Goal: Information Seeking & Learning: Learn about a topic

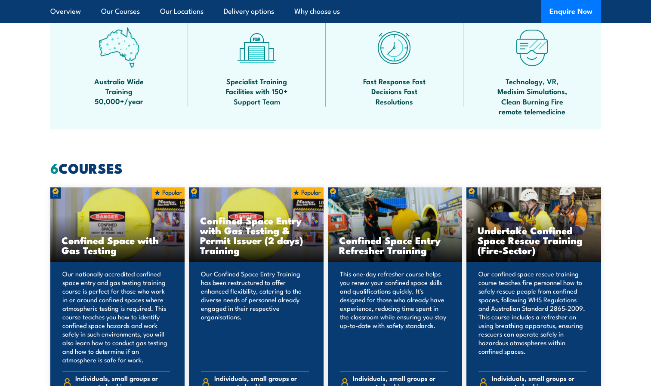
scroll to position [559, 0]
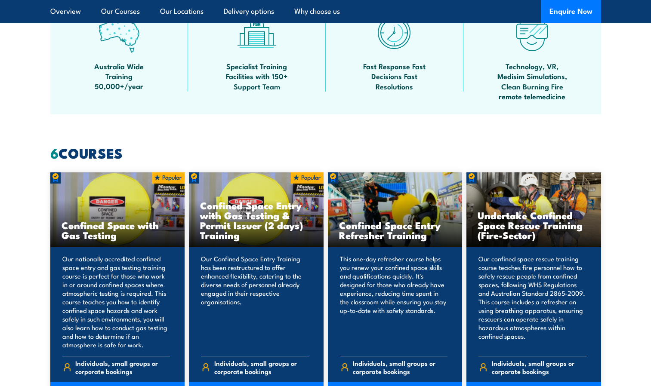
click at [129, 250] on div "Our nationally accredited confined space entry and gas testing training course …" at bounding box center [117, 326] width 135 height 158
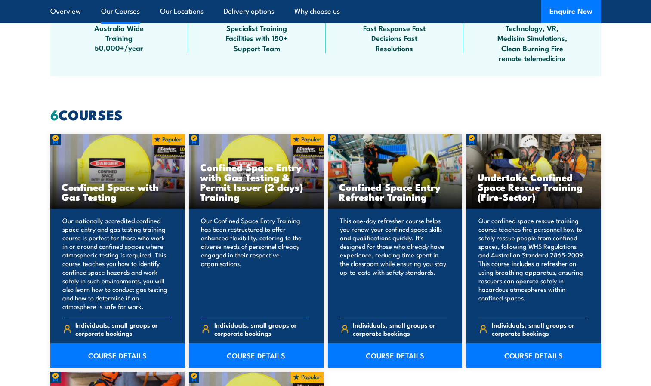
scroll to position [689, 0]
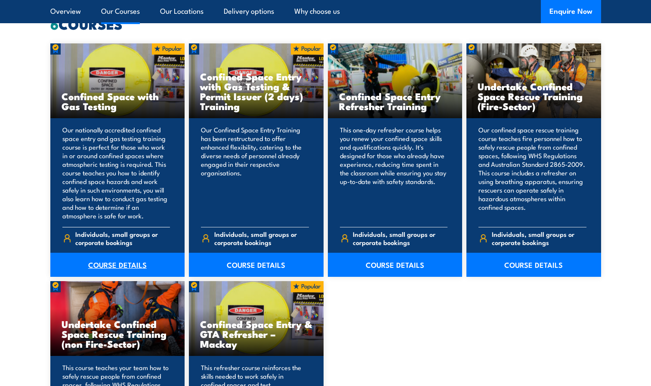
click at [108, 267] on link "COURSE DETAILS" at bounding box center [117, 265] width 135 height 24
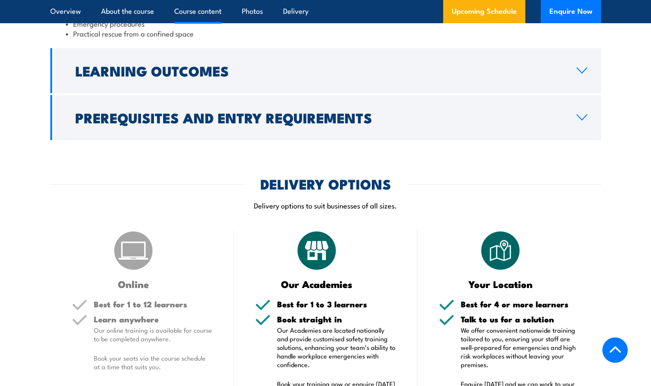
scroll to position [1076, 0]
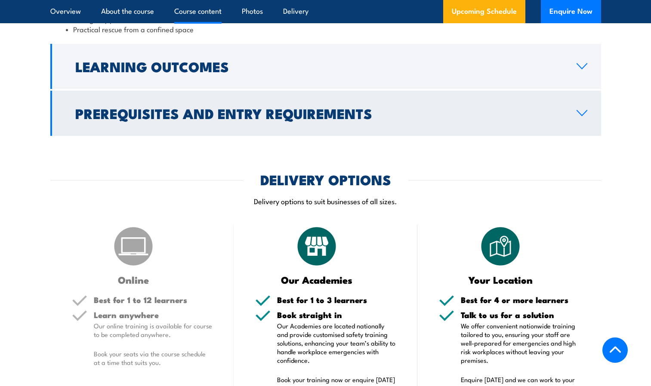
click at [277, 119] on h2 "Prerequisites and Entry Requirements" at bounding box center [319, 113] width 488 height 12
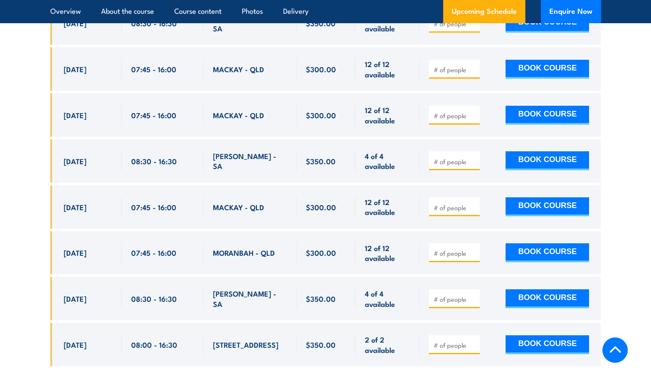
scroll to position [2665, 0]
